Goal: Communication & Community: Answer question/provide support

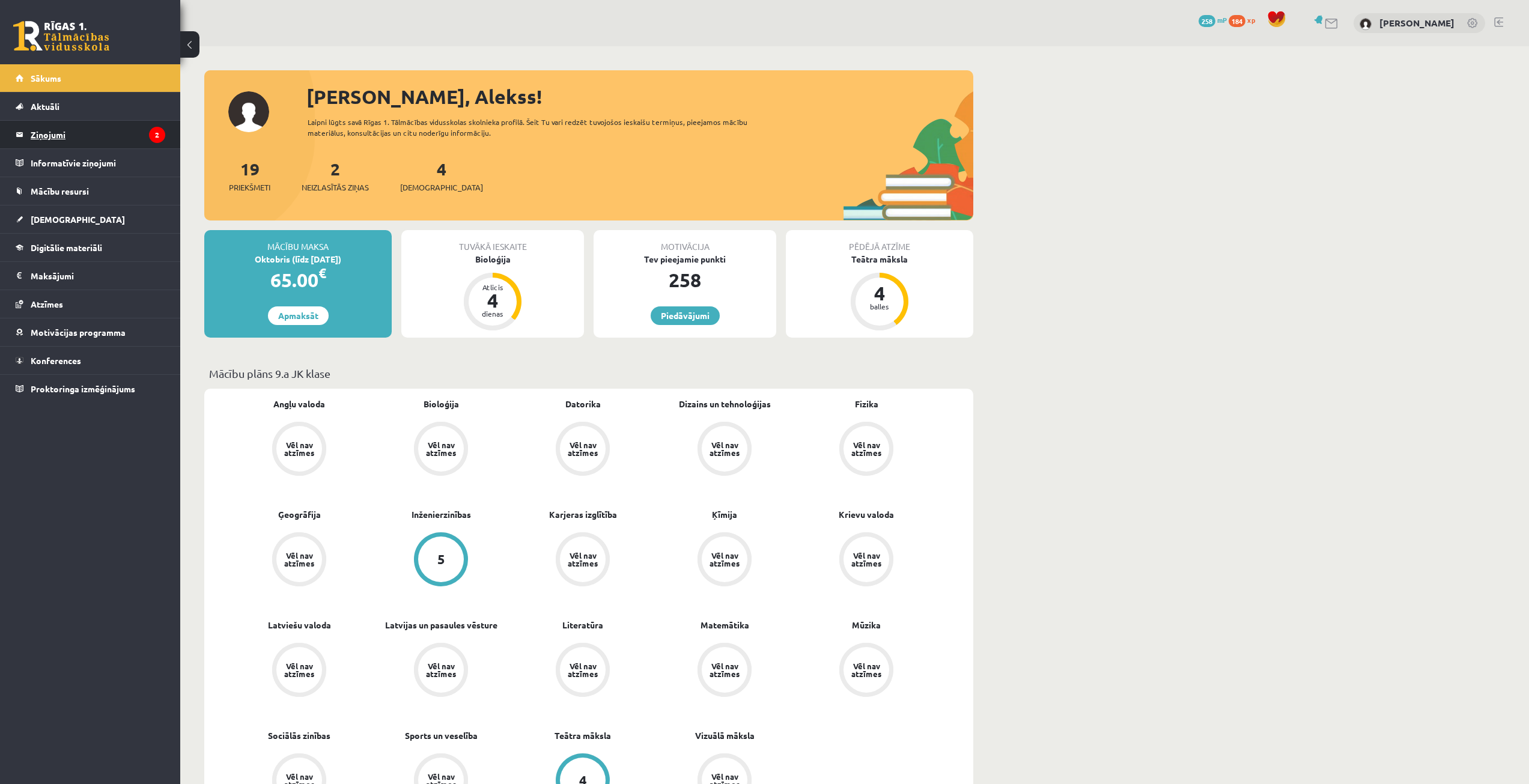
click at [106, 134] on legend "Ziņojumi 2" at bounding box center [98, 135] width 135 height 28
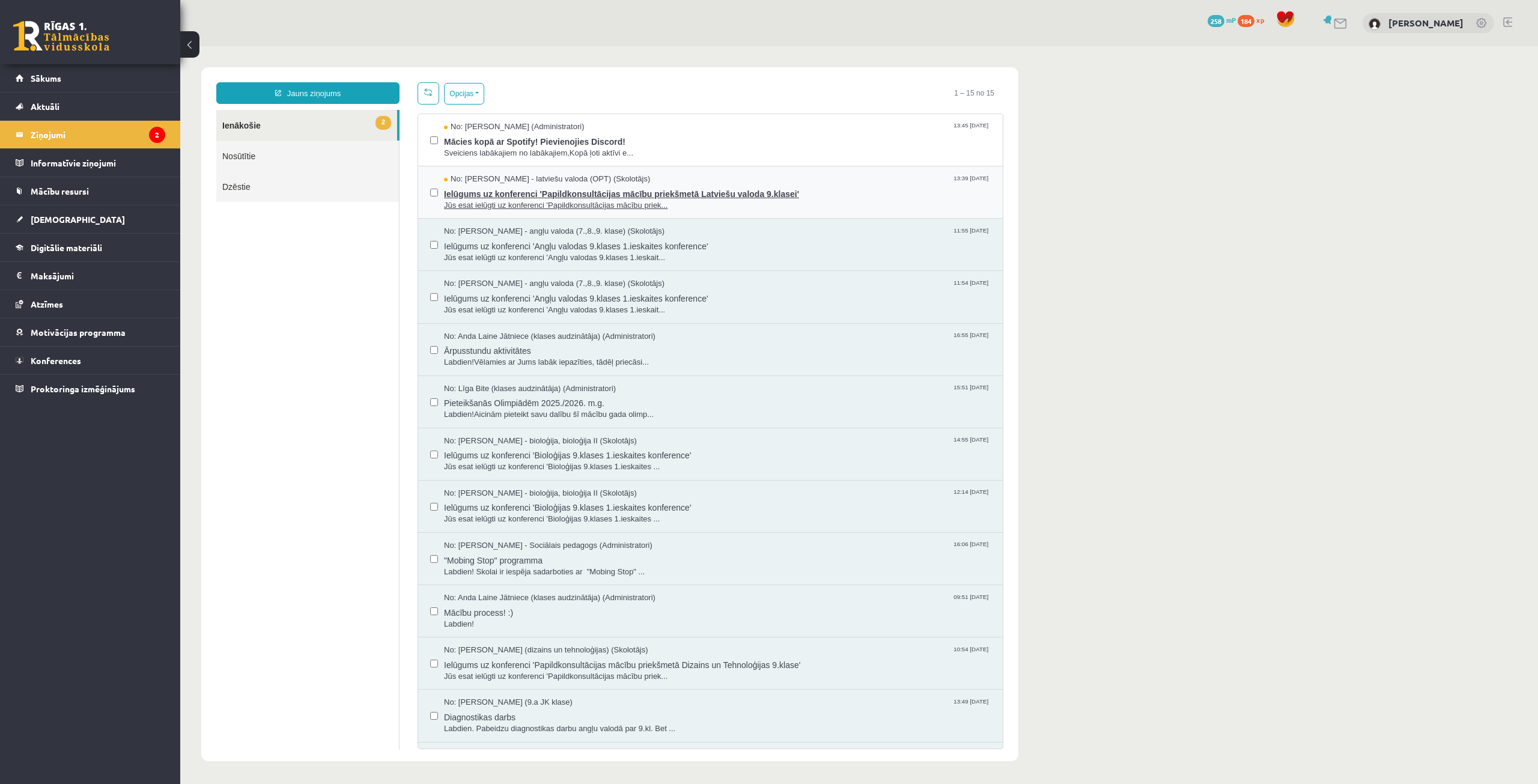
click at [654, 174] on div "No: [PERSON_NAME] - latviešu valoda (OPT) (Skolotājs) 13:39 [DATE]" at bounding box center [717, 179] width 547 height 11
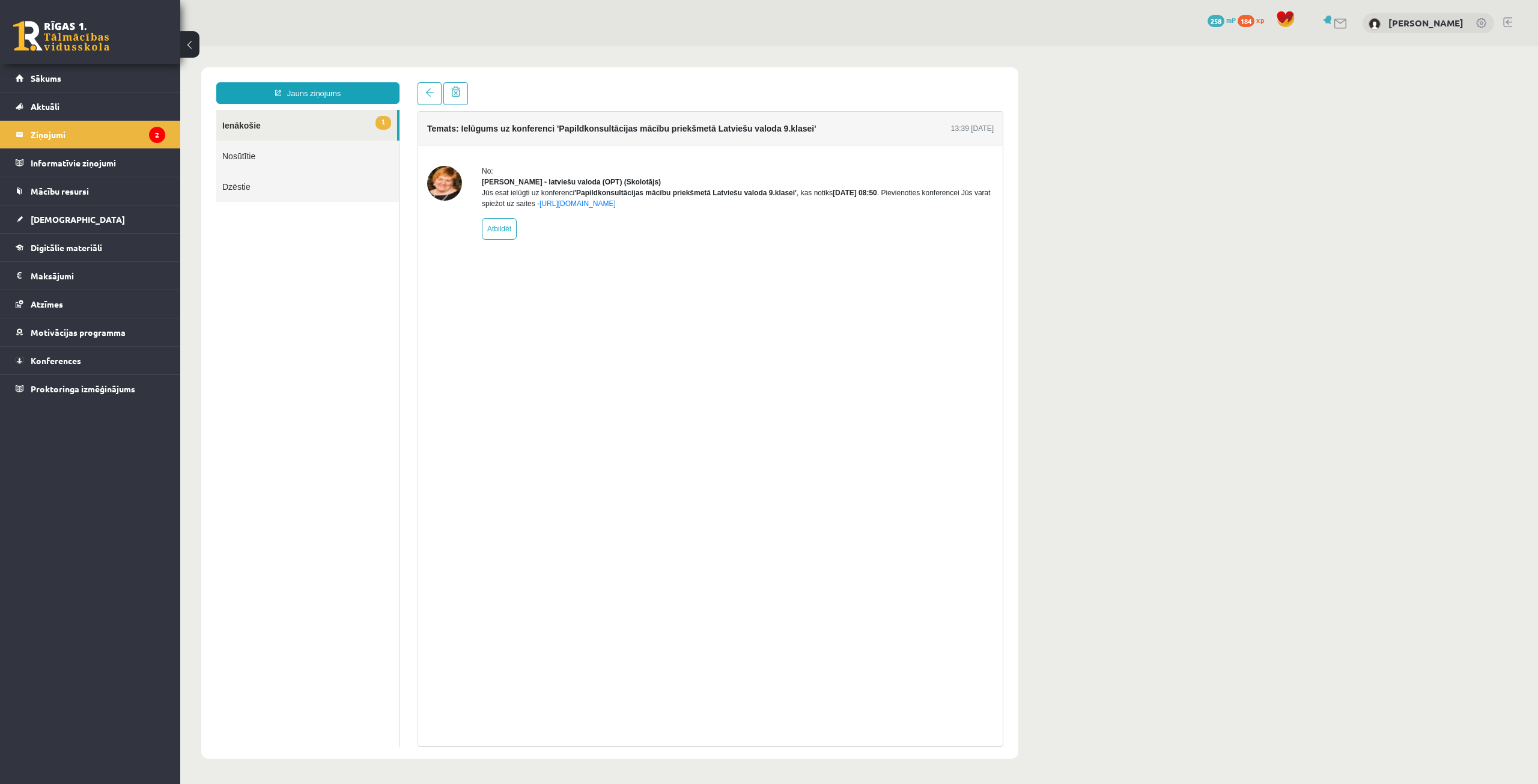
click at [850, 354] on div "Temats: Ielūgums uz konferenci 'Papildkonsultācijas mācību priekšmetā Latviešu …" at bounding box center [711, 428] width 586 height 635
click at [134, 122] on legend "Ziņojumi 2" at bounding box center [98, 135] width 135 height 28
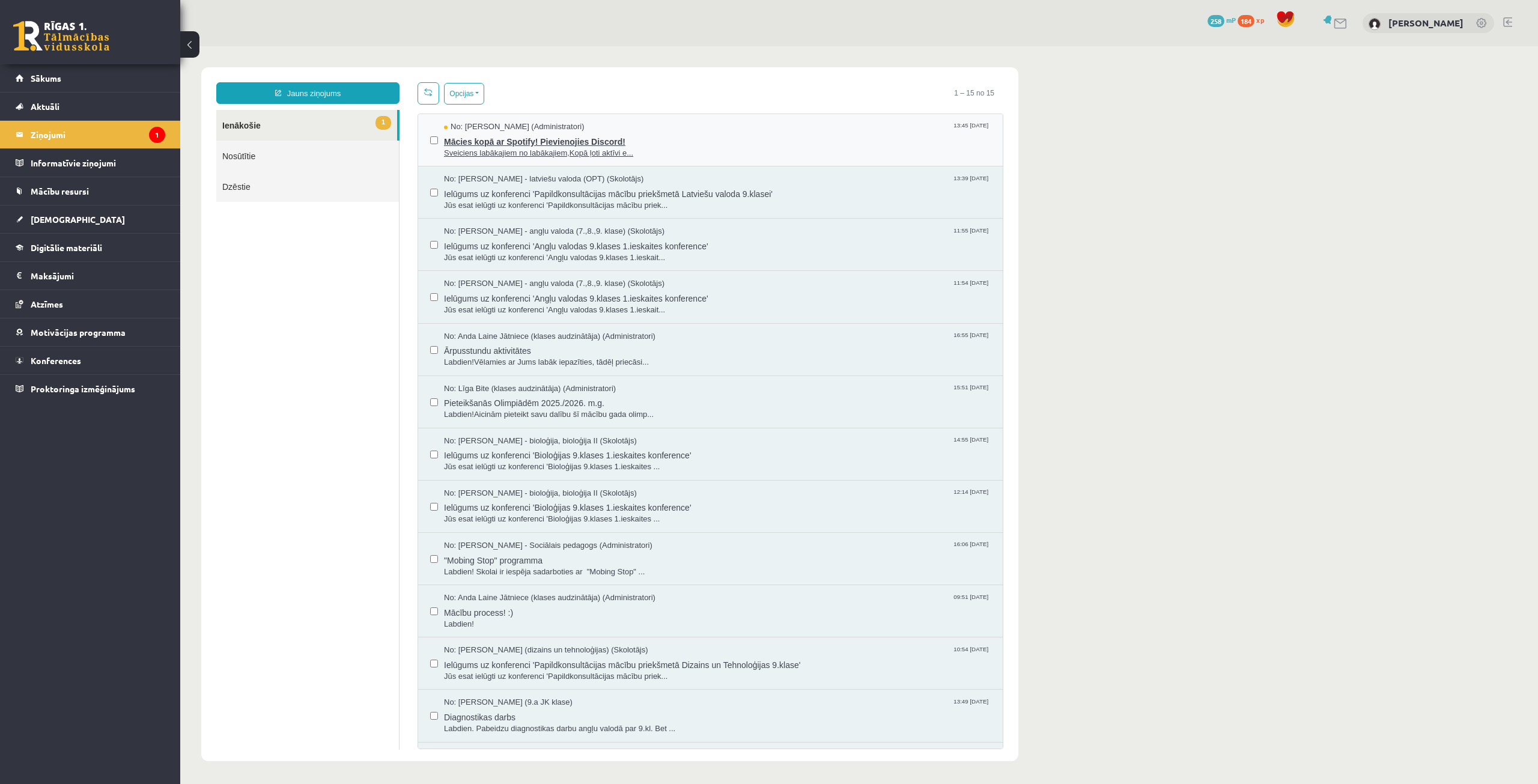
click at [566, 133] on span "Mācies kopā ar Spotify! Pievienojies Discord!" at bounding box center [717, 140] width 547 height 15
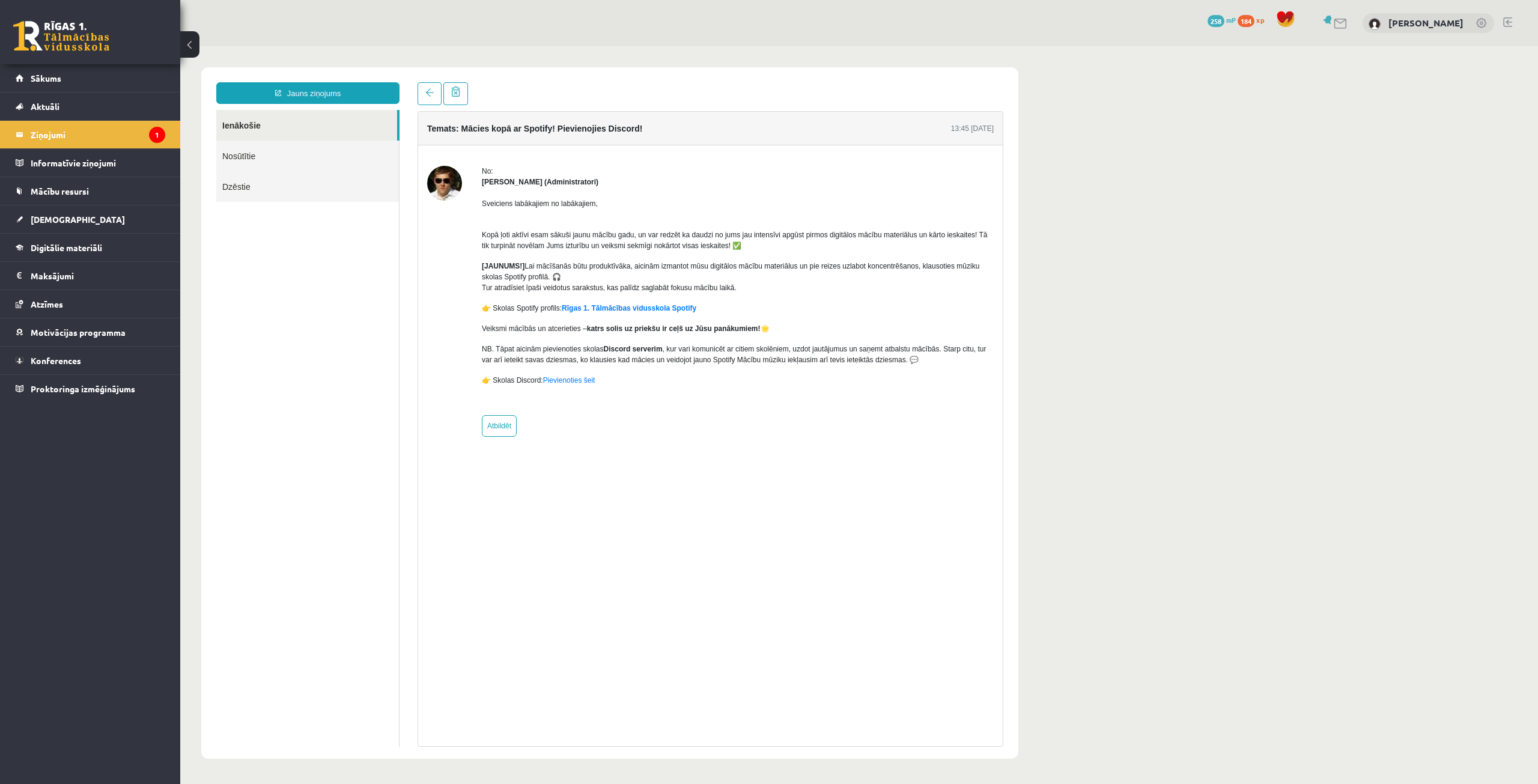
click at [1170, 208] on body "Jauns ziņojums Ienākošie Nosūtītie Dzēstie ********* ********* ******* Temats: …" at bounding box center [858, 412] width 1358 height 733
click at [34, 138] on legend "Ziņojumi 1" at bounding box center [98, 135] width 135 height 28
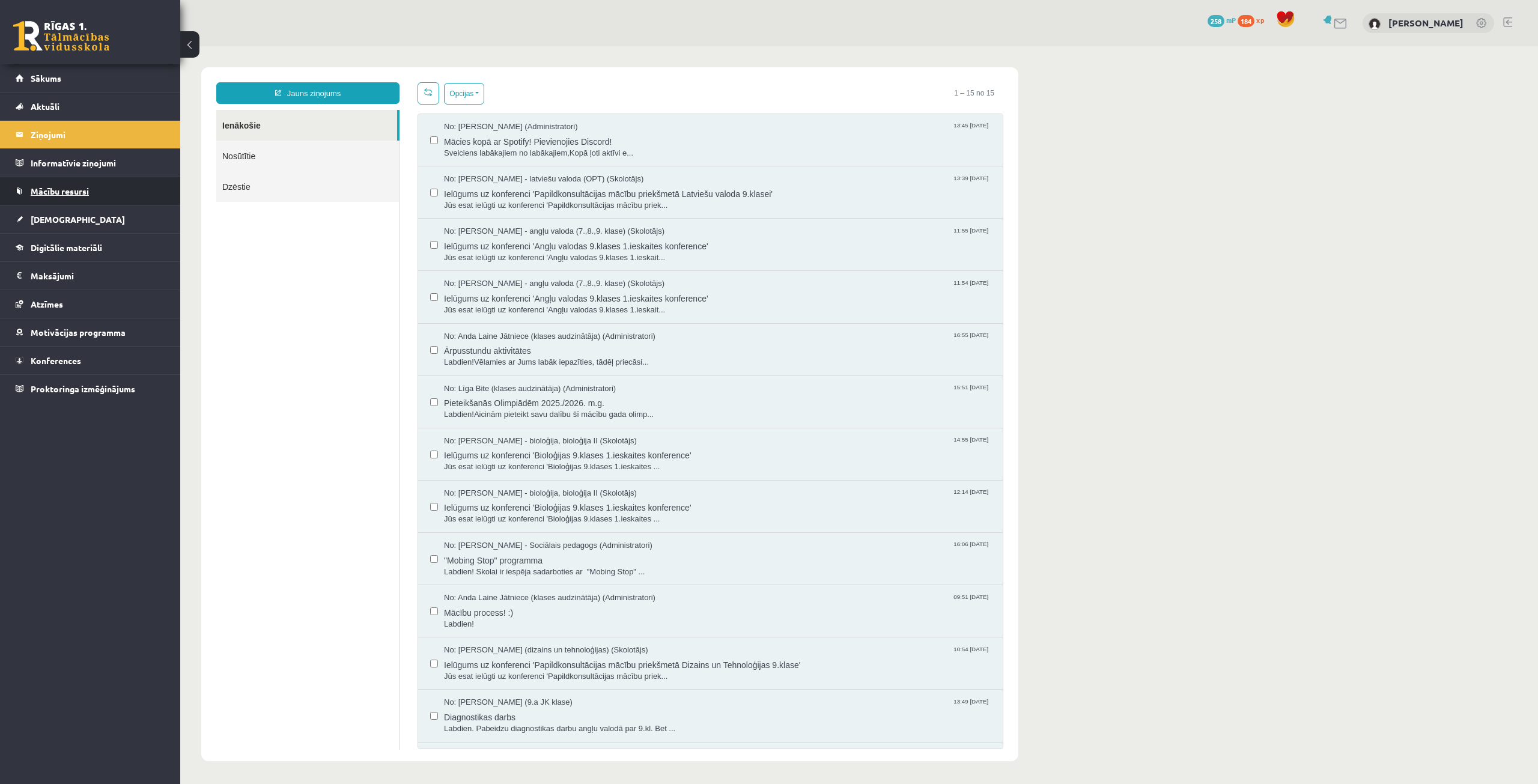
click at [122, 192] on link "Mācību resursi" at bounding box center [91, 191] width 150 height 28
